Goal: Check status: Check status

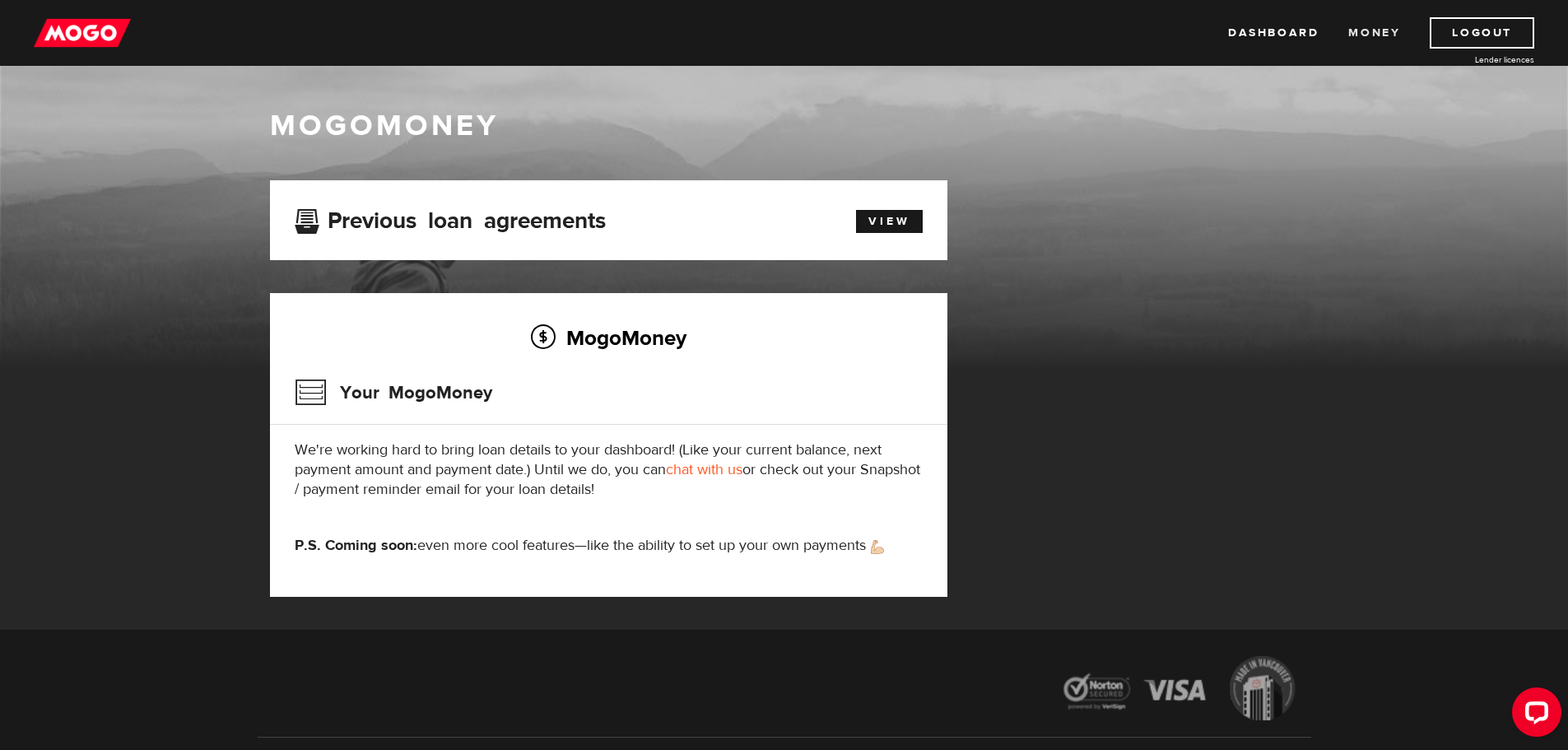
click at [1363, 35] on link "Money" at bounding box center [1375, 33] width 52 height 31
drag, startPoint x: 858, startPoint y: 233, endPoint x: 863, endPoint y: 225, distance: 9.4
click at [863, 227] on div "Previous loan agreements View" at bounding box center [609, 220] width 652 height 30
click at [863, 224] on link "View" at bounding box center [889, 221] width 66 height 23
click at [852, 217] on div "View" at bounding box center [880, 219] width 108 height 28
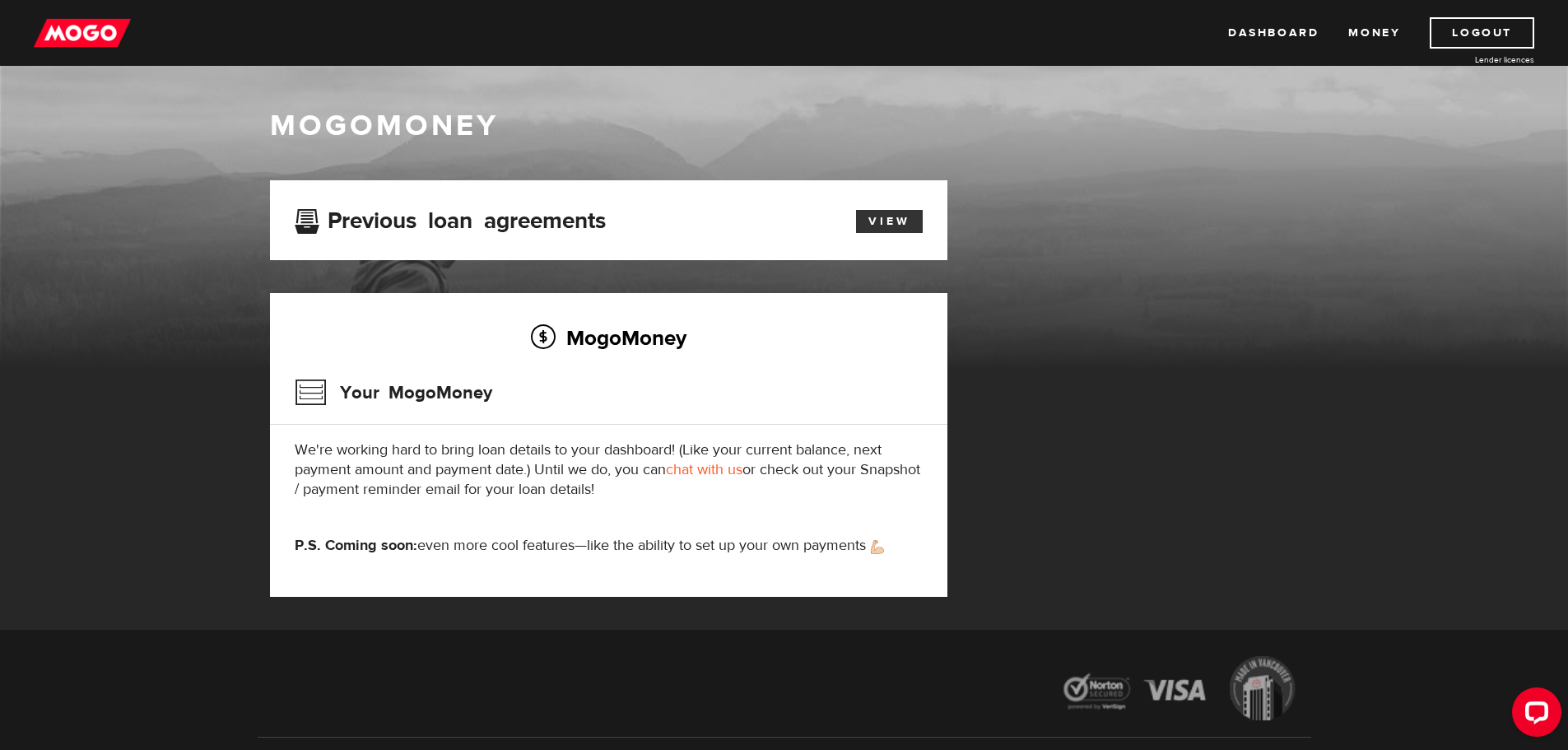
click at [860, 217] on link "View" at bounding box center [889, 221] width 66 height 23
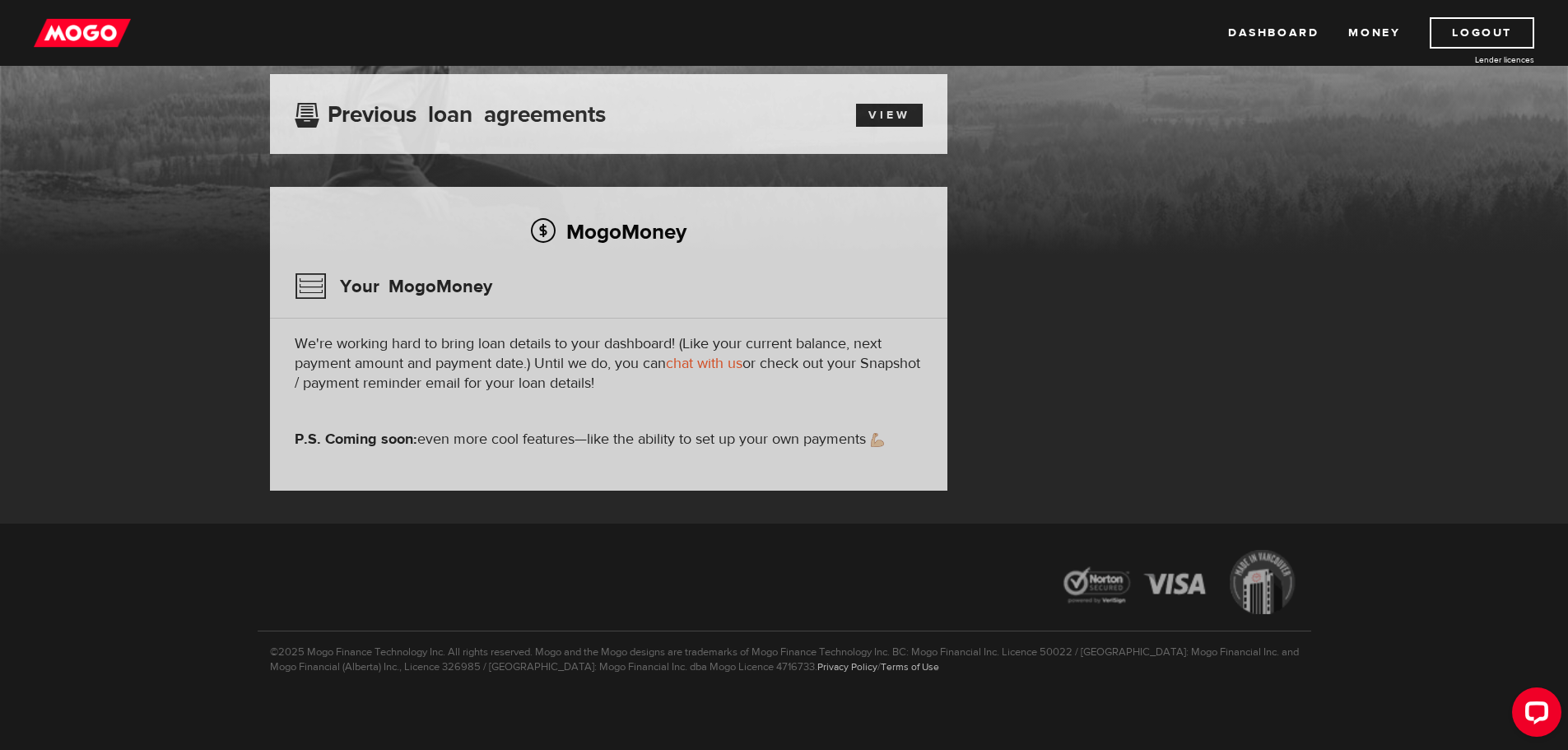
scroll to position [110, 0]
